Goal: Register for event/course

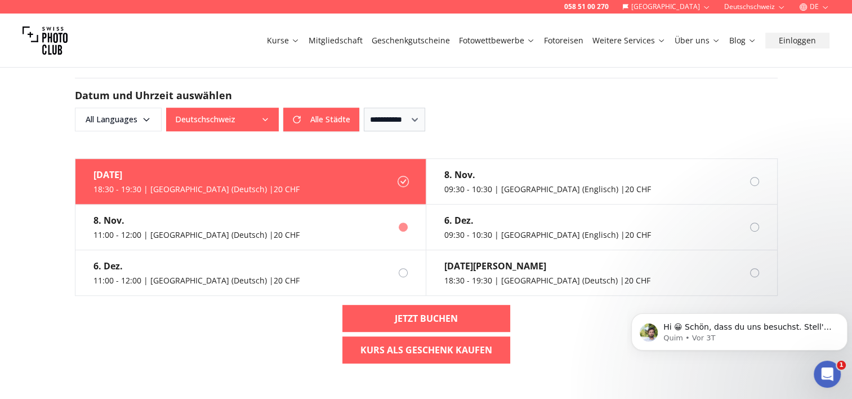
scroll to position [594, 0]
click at [222, 213] on div "8. Nov." at bounding box center [196, 220] width 206 height 14
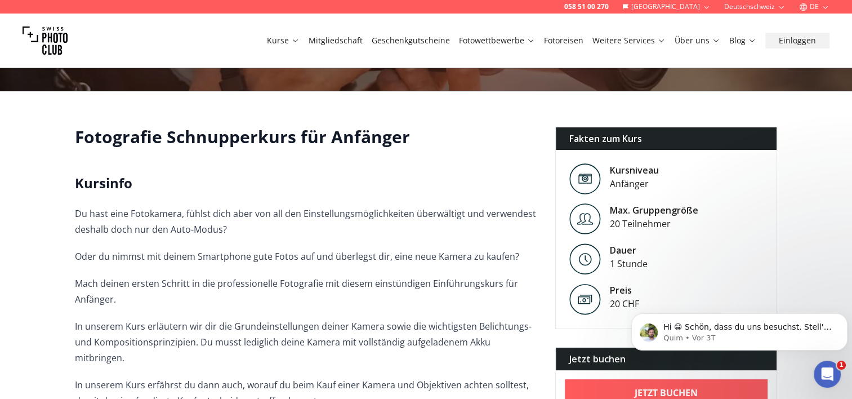
scroll to position [0, 0]
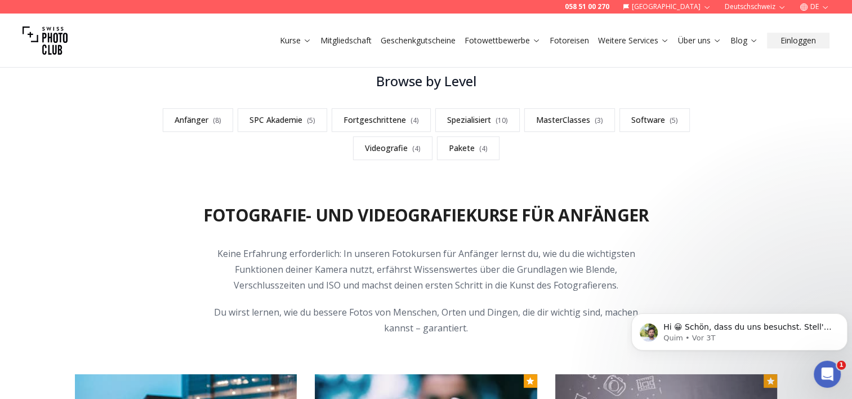
scroll to position [327, 0]
click at [212, 122] on link "Anfänger ( 8 )" at bounding box center [198, 120] width 70 height 24
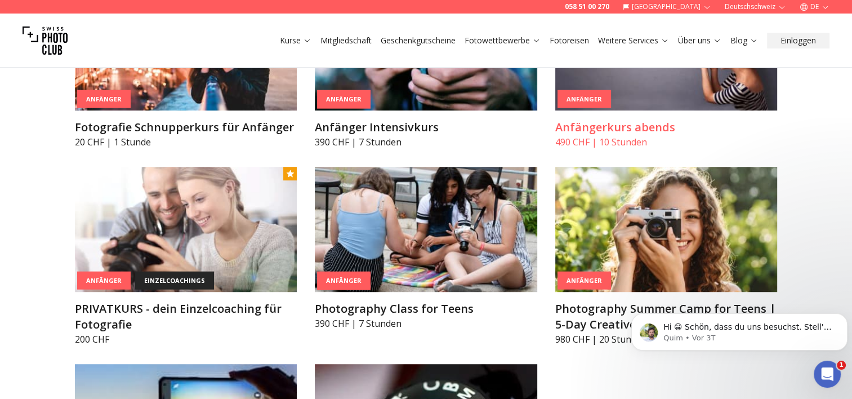
scroll to position [716, 0]
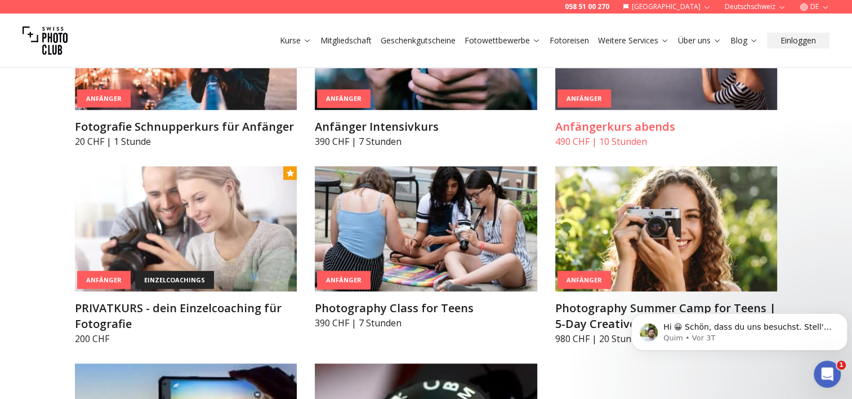
click at [633, 100] on img at bounding box center [666, 47] width 222 height 125
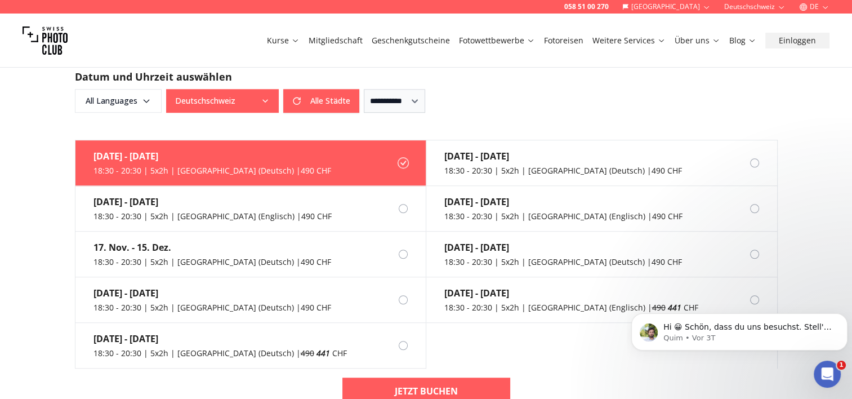
scroll to position [806, 0]
click at [405, 196] on label "[DATE] - [DATE] 18:30 - 20:30 | 5x2h | [GEOGRAPHIC_DATA] (Englisch) | 490 CHF" at bounding box center [250, 208] width 351 height 46
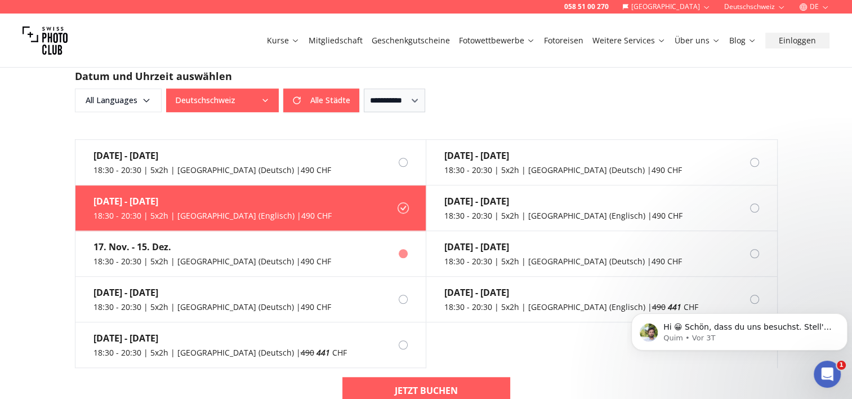
click at [315, 237] on label "[DATE] - [DATE] 18:30 - 20:30 | 5x2h | [GEOGRAPHIC_DATA] (Deutsch) | 490 CHF" at bounding box center [250, 254] width 351 height 46
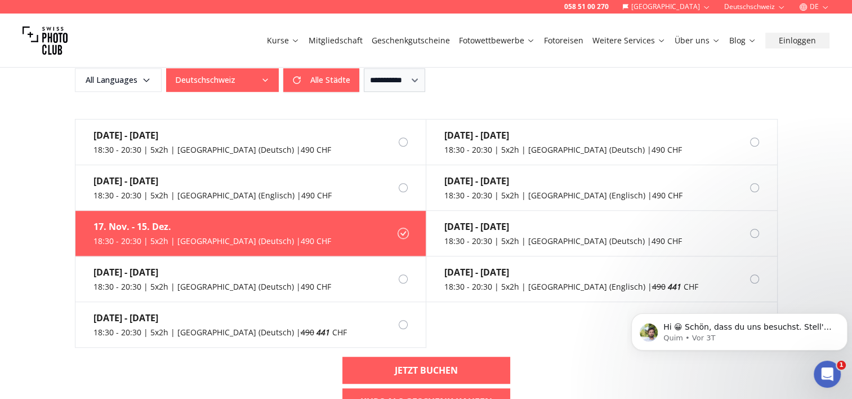
scroll to position [825, 0]
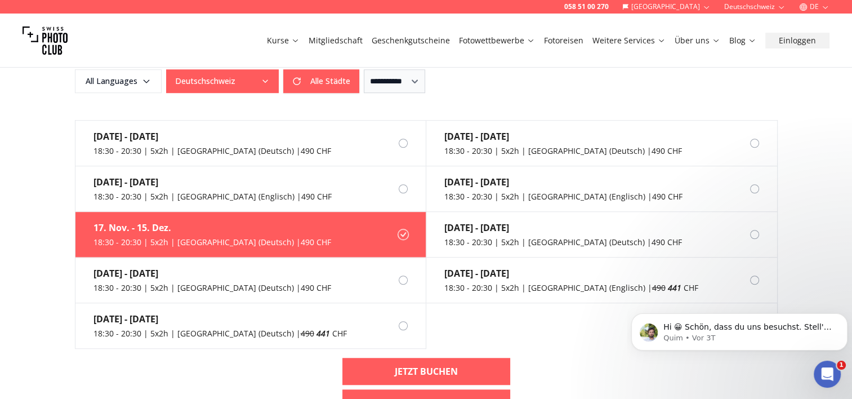
click at [141, 236] on div "18:30 - 20:30 | 5x2h | [GEOGRAPHIC_DATA] (Deutsch) | 490 CHF" at bounding box center [212, 241] width 238 height 11
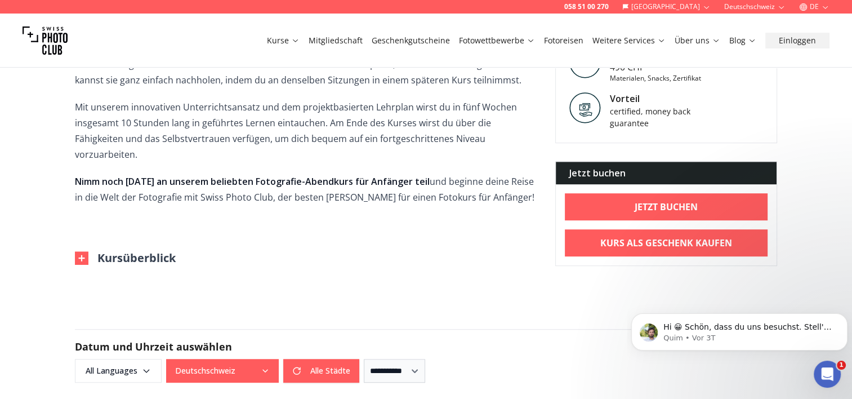
scroll to position [536, 0]
click at [84, 251] on img at bounding box center [82, 258] width 14 height 14
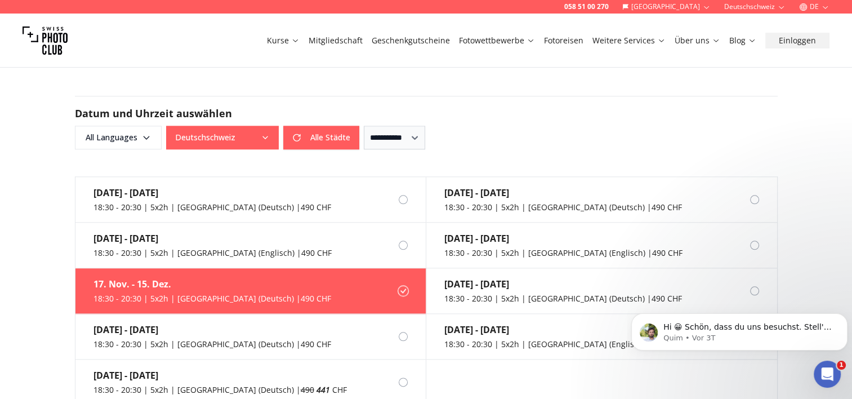
scroll to position [1231, 0]
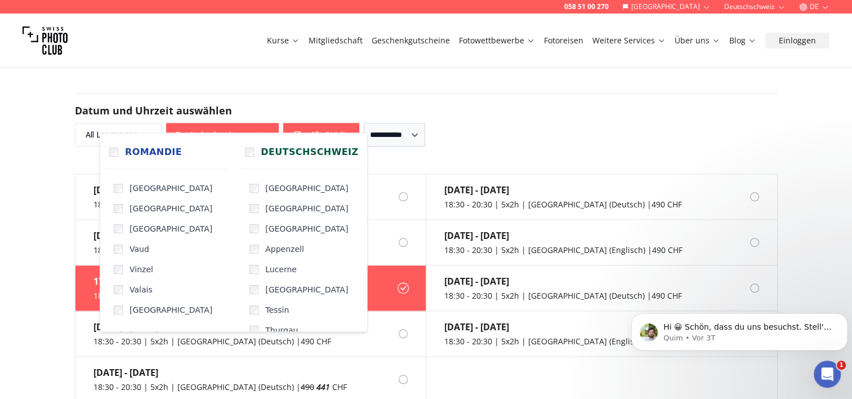
click at [212, 123] on button "Deutschschweiz" at bounding box center [222, 135] width 113 height 24
click at [287, 93] on div "**********" at bounding box center [426, 119] width 703 height 53
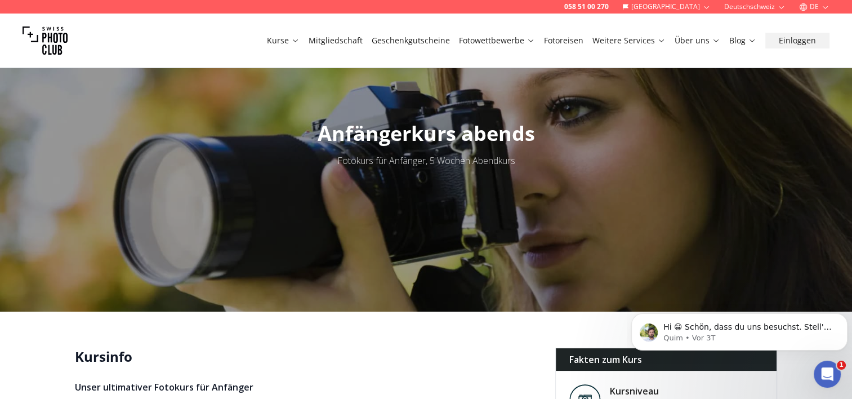
scroll to position [0, 0]
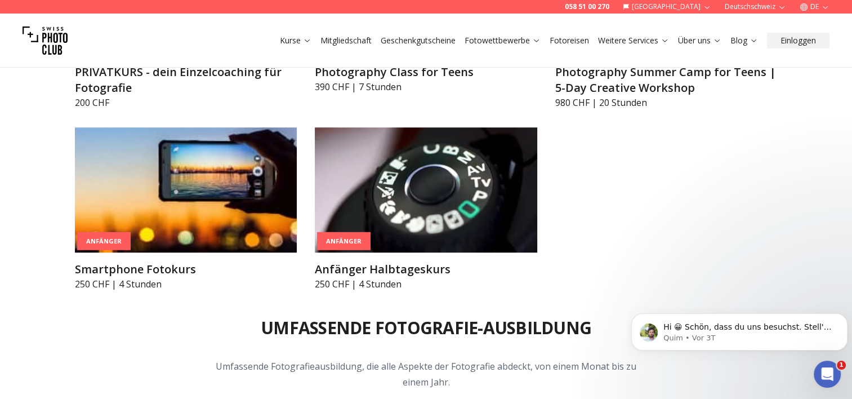
scroll to position [952, 0]
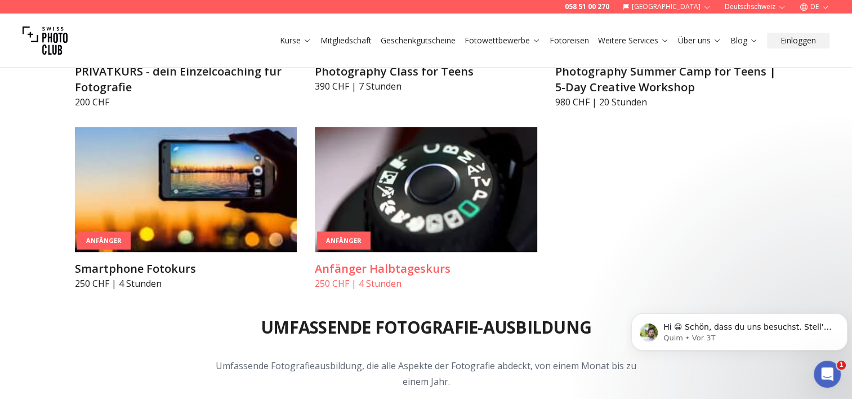
click at [347, 176] on img at bounding box center [426, 189] width 222 height 125
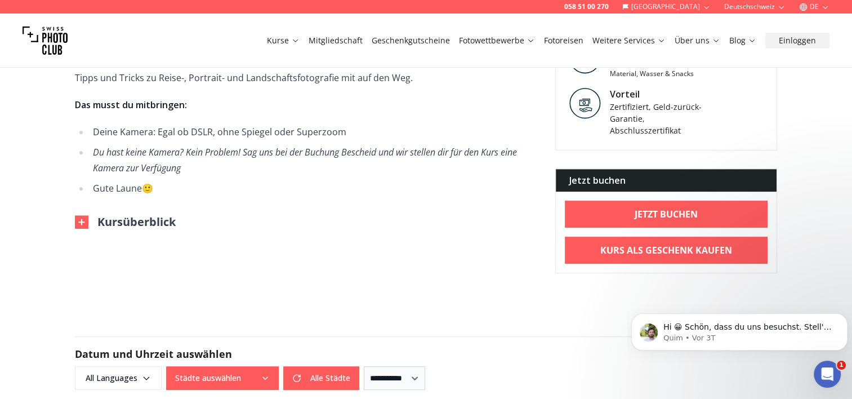
scroll to position [388, 0]
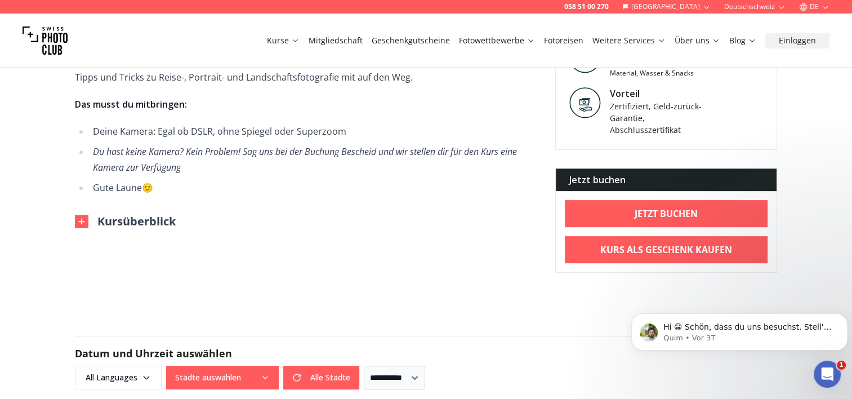
click at [86, 220] on img at bounding box center [82, 222] width 14 height 14
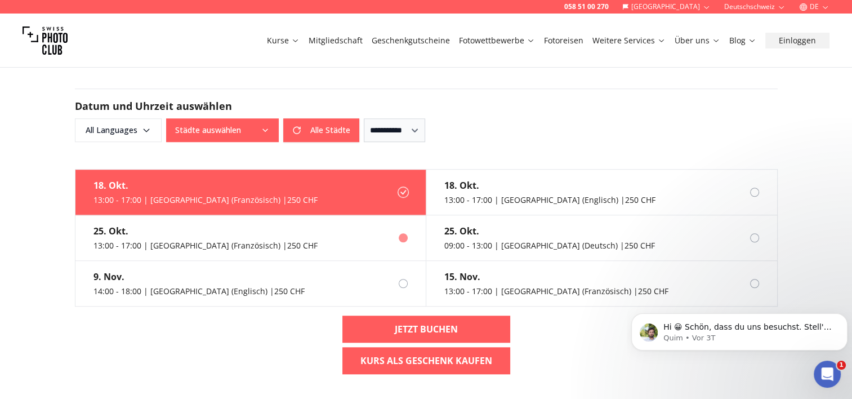
scroll to position [870, 0]
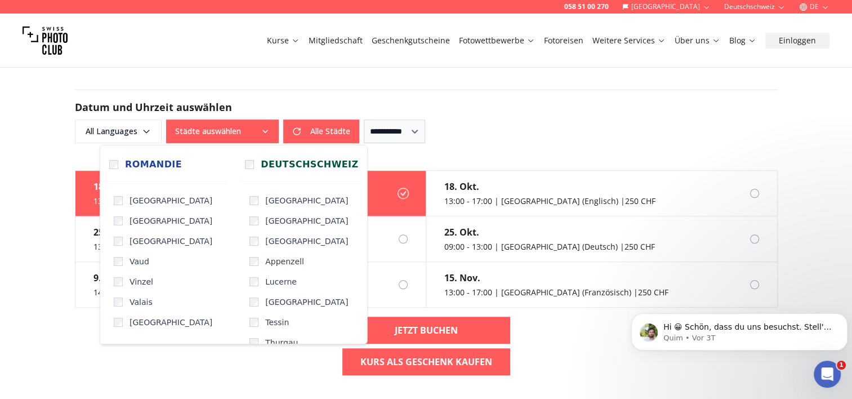
click at [251, 127] on button "Städte auswählen" at bounding box center [222, 131] width 113 height 24
click at [120, 128] on span "All Languages" at bounding box center [118, 131] width 83 height 20
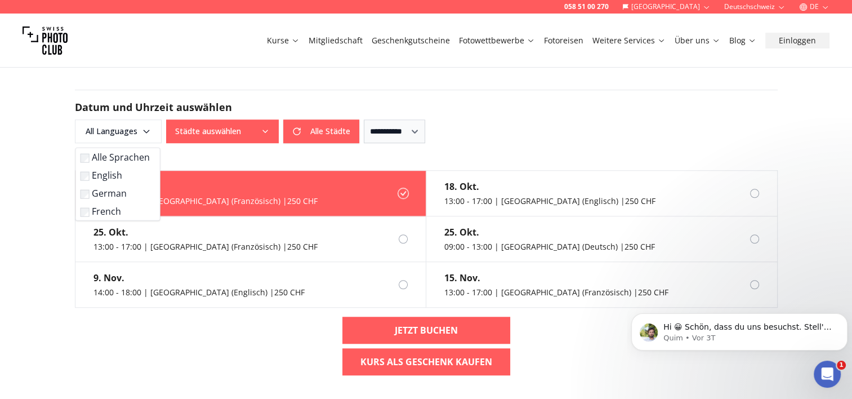
click at [110, 191] on label "German" at bounding box center [116, 193] width 70 height 14
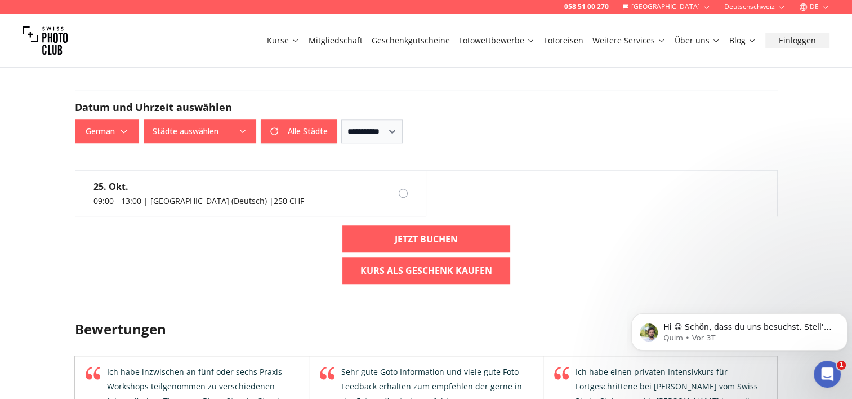
click at [303, 286] on div "[DATE] 09:00 - 13:00 | [GEOGRAPHIC_DATA] (Deutsch) | 250 CHF Jetzt buchen Kurs …" at bounding box center [426, 231] width 721 height 123
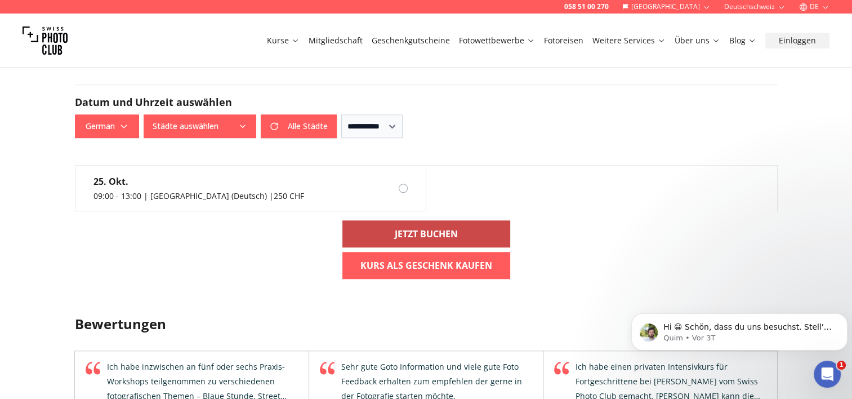
scroll to position [841, 0]
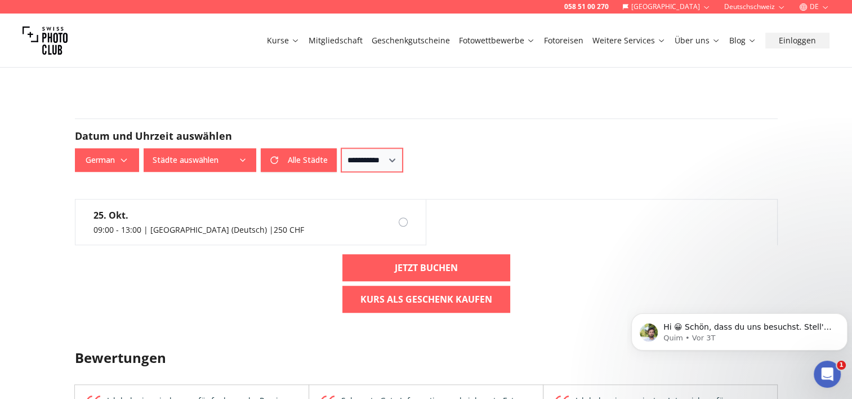
click at [367, 163] on select "**********" at bounding box center [371, 160] width 61 height 24
click at [501, 149] on div "**********" at bounding box center [426, 160] width 703 height 24
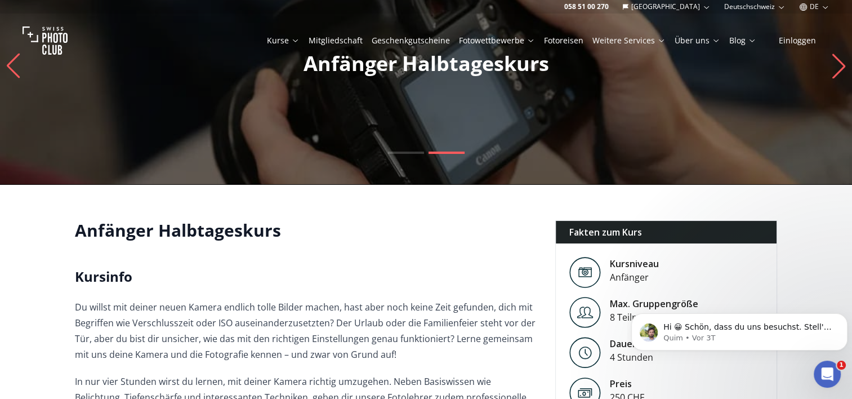
scroll to position [0, 0]
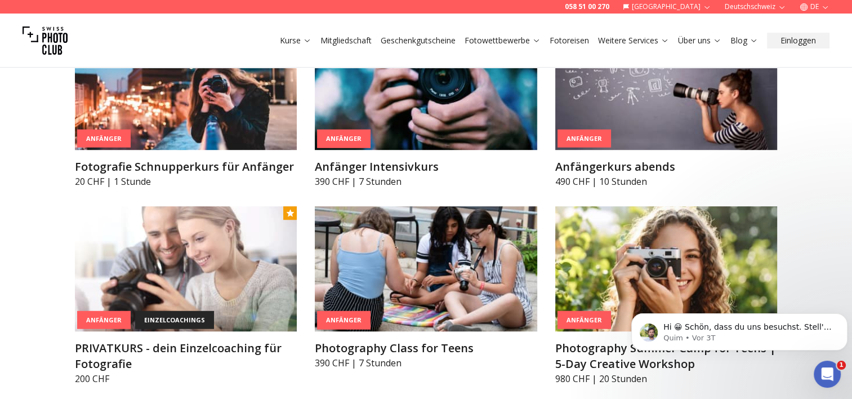
scroll to position [660, 0]
